Goal: Information Seeking & Learning: Learn about a topic

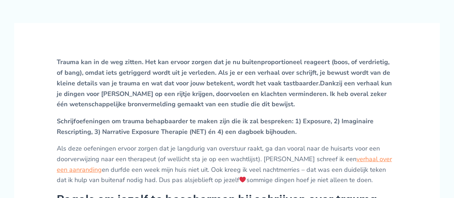
scroll to position [273, 0]
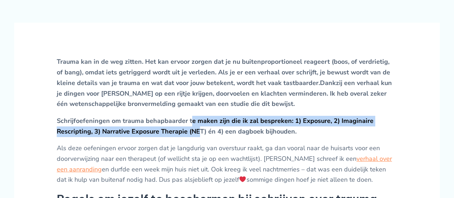
drag, startPoint x: 190, startPoint y: 125, endPoint x: 197, endPoint y: 137, distance: 13.8
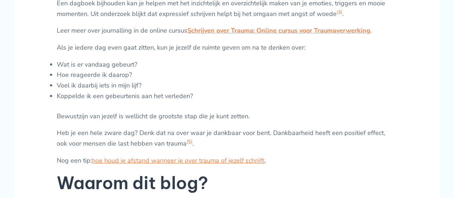
scroll to position [1256, 0]
drag, startPoint x: 77, startPoint y: 113, endPoint x: 148, endPoint y: 114, distance: 71.0
click at [148, 102] on li "Koppelde ik een gebeurtenis aan het verleden?" at bounding box center [227, 96] width 341 height 11
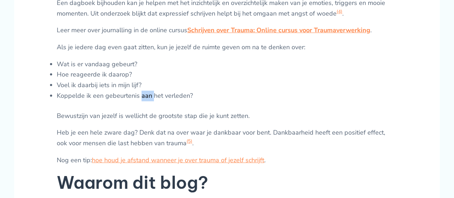
click at [148, 102] on li "Koppelde ik een gebeurtenis aan het verleden?" at bounding box center [227, 96] width 341 height 11
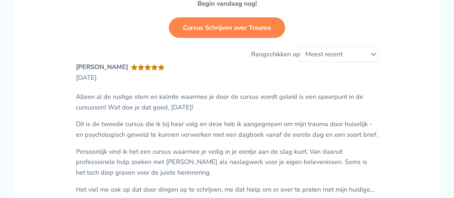
scroll to position [1857, 0]
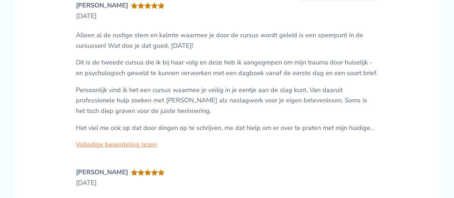
click at [148, 114] on p "Persoonlijk vind ik het een cursus waarmee je veilig in je eentje aan de slag k…" at bounding box center [227, 101] width 302 height 32
click at [103, 67] on div "Alleen al de rustige stem en kalmte waarmee je door de cursus wordt geleid is e…" at bounding box center [227, 82] width 302 height 104
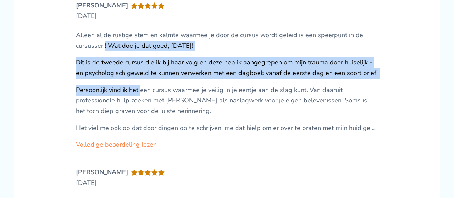
drag, startPoint x: 103, startPoint y: 67, endPoint x: 142, endPoint y: 108, distance: 56.0
click at [142, 108] on div "Alleen al de rustige stem en kalmte waarmee je door de cursus wordt geleid is e…" at bounding box center [227, 82] width 302 height 104
click at [142, 108] on p "Persoonlijk vind ik het een cursus waarmee je veilig in je eentje aan de slag k…" at bounding box center [227, 101] width 302 height 32
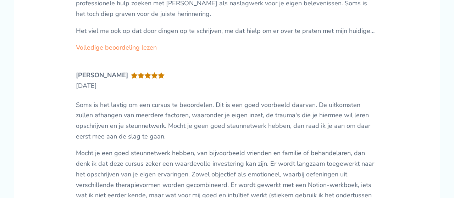
scroll to position [1955, 0]
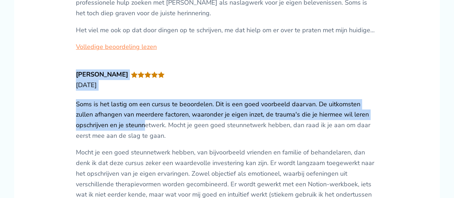
drag, startPoint x: 144, startPoint y: 145, endPoint x: 137, endPoint y: 107, distance: 38.2
click at [137, 107] on li "Gewaardeerd 5 uit 5 [PERSON_NAME] [DATE] Soms is het lastig om een cursus te be…" at bounding box center [227, 149] width 302 height 158
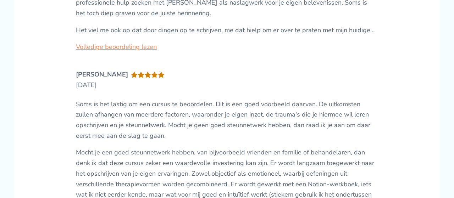
click at [137, 107] on li "Gewaardeerd 5 uit 5 [PERSON_NAME] [DATE] Soms is het lastig om een cursus te be…" at bounding box center [227, 149] width 302 height 158
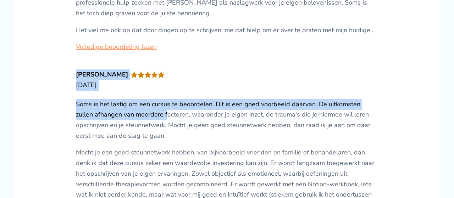
drag, startPoint x: 137, startPoint y: 107, endPoint x: 147, endPoint y: 130, distance: 24.9
click at [147, 130] on li "Gewaardeerd 5 uit 5 [PERSON_NAME] [DATE] Soms is het lastig om een cursus te be…" at bounding box center [227, 149] width 302 height 158
click at [147, 130] on p "Soms is het lastig om een cursus te beoordelen. Dit is een goed voorbeeld daarv…" at bounding box center [227, 120] width 302 height 42
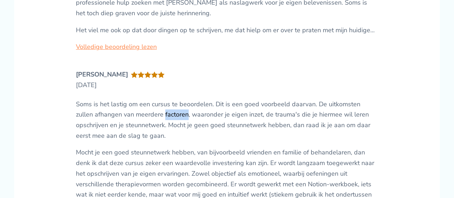
click at [147, 130] on p "Soms is het lastig om een cursus te beoordelen. Dit is een goed voorbeeld daarv…" at bounding box center [227, 120] width 302 height 42
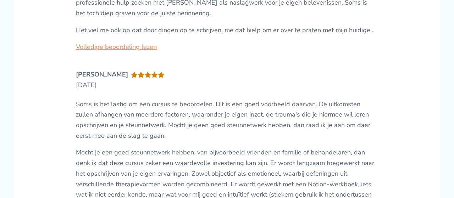
click at [147, 130] on p "Soms is het lastig om een cursus te beoordelen. Dit is een goed voorbeeld daarv…" at bounding box center [227, 120] width 302 height 42
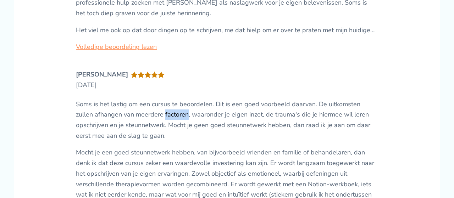
scroll to position [2008, 0]
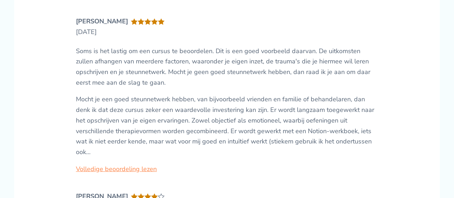
click at [147, 130] on p "Mocht je een goed steunnetwerk hebben, van bijvoorbeeld vrienden en familie of …" at bounding box center [227, 125] width 302 height 63
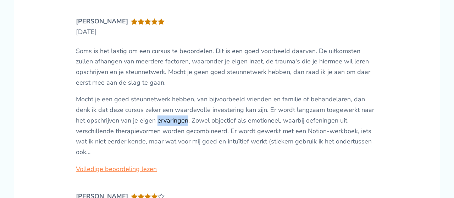
click at [147, 130] on p "Mocht je een goed steunnetwerk hebben, van bijvoorbeeld vrienden en familie of …" at bounding box center [227, 125] width 302 height 63
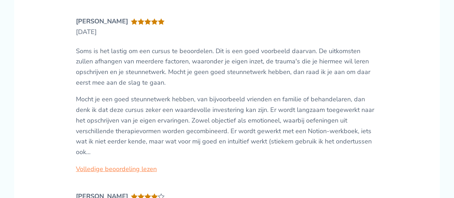
click at [147, 130] on p "Mocht je een goed steunnetwerk hebben, van bijvoorbeeld vrienden en familie of …" at bounding box center [227, 125] width 302 height 63
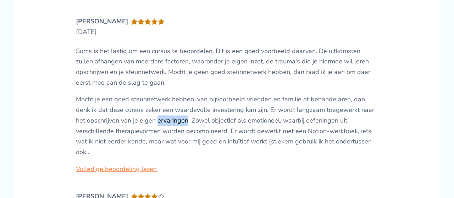
click at [147, 130] on p "Mocht je een goed steunnetwerk hebben, van bijvoorbeeld vrienden en familie of …" at bounding box center [227, 125] width 302 height 63
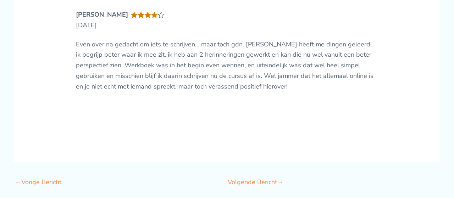
scroll to position [2278, 0]
